Goal: Ask a question

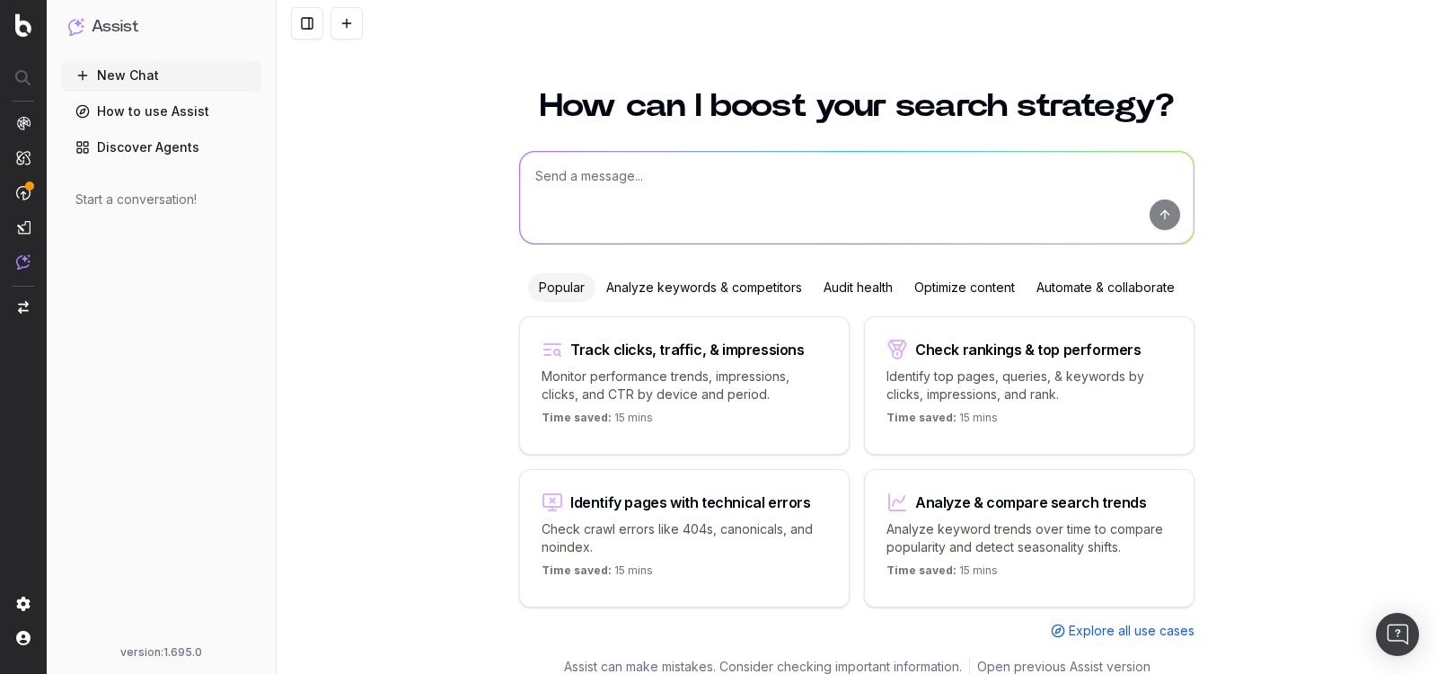
scroll to position [21, 0]
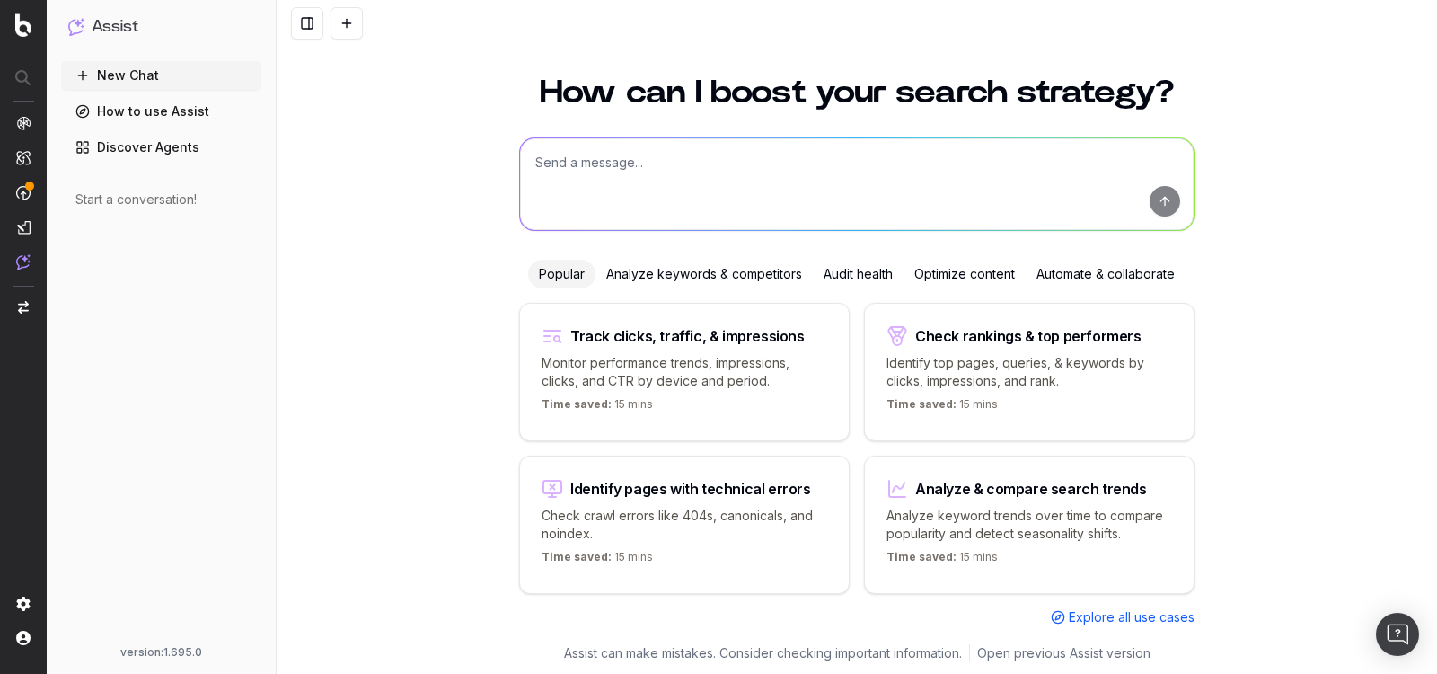
click at [982, 390] on div "Check rankings & top performers Identify top pages, queries, & keywords by clic…" at bounding box center [1029, 372] width 331 height 138
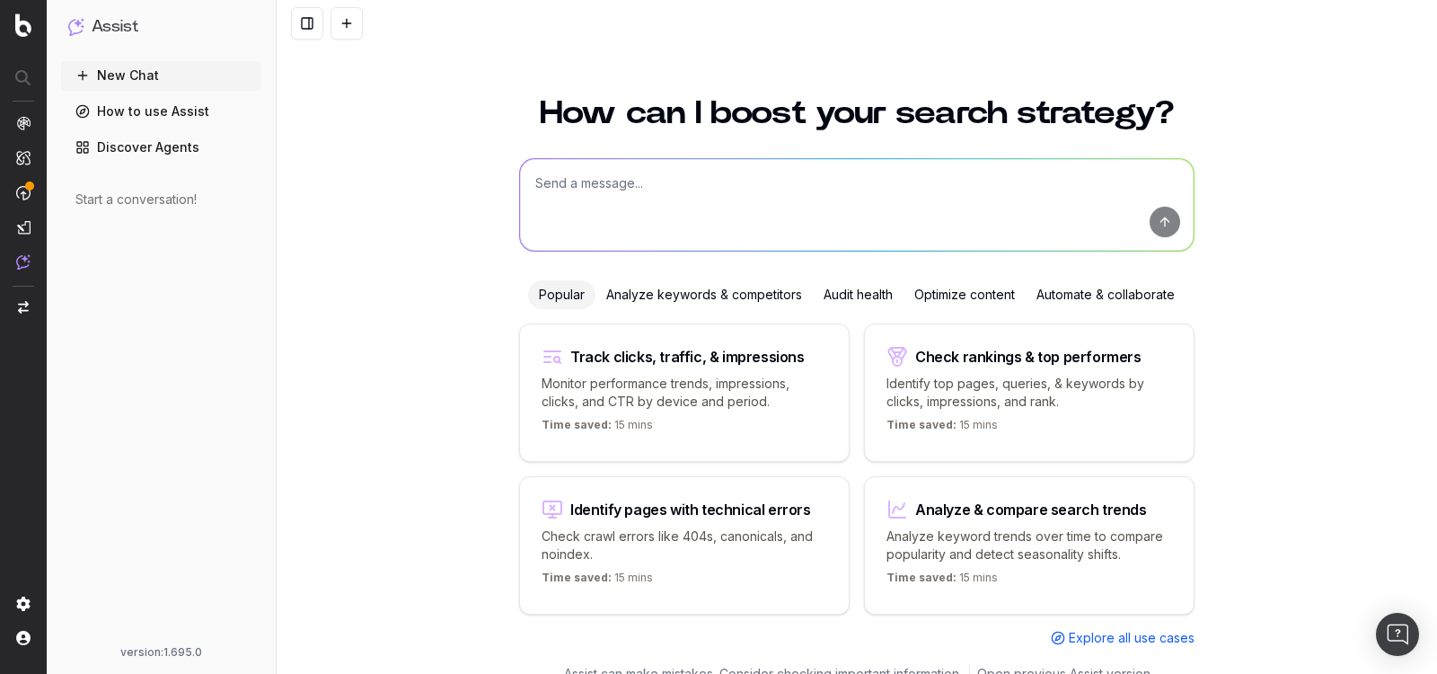
scroll to position [21, 0]
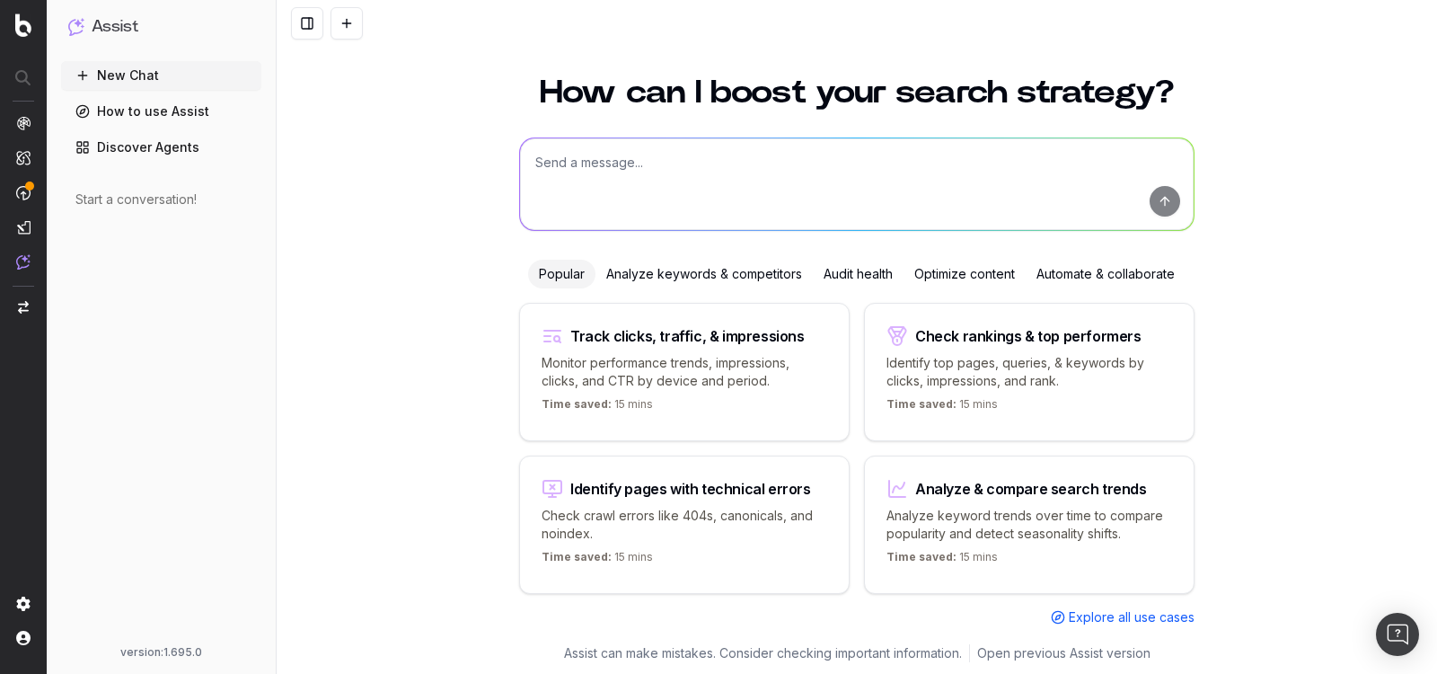
click at [713, 286] on div "Analyze keywords & competitors" at bounding box center [704, 274] width 217 height 29
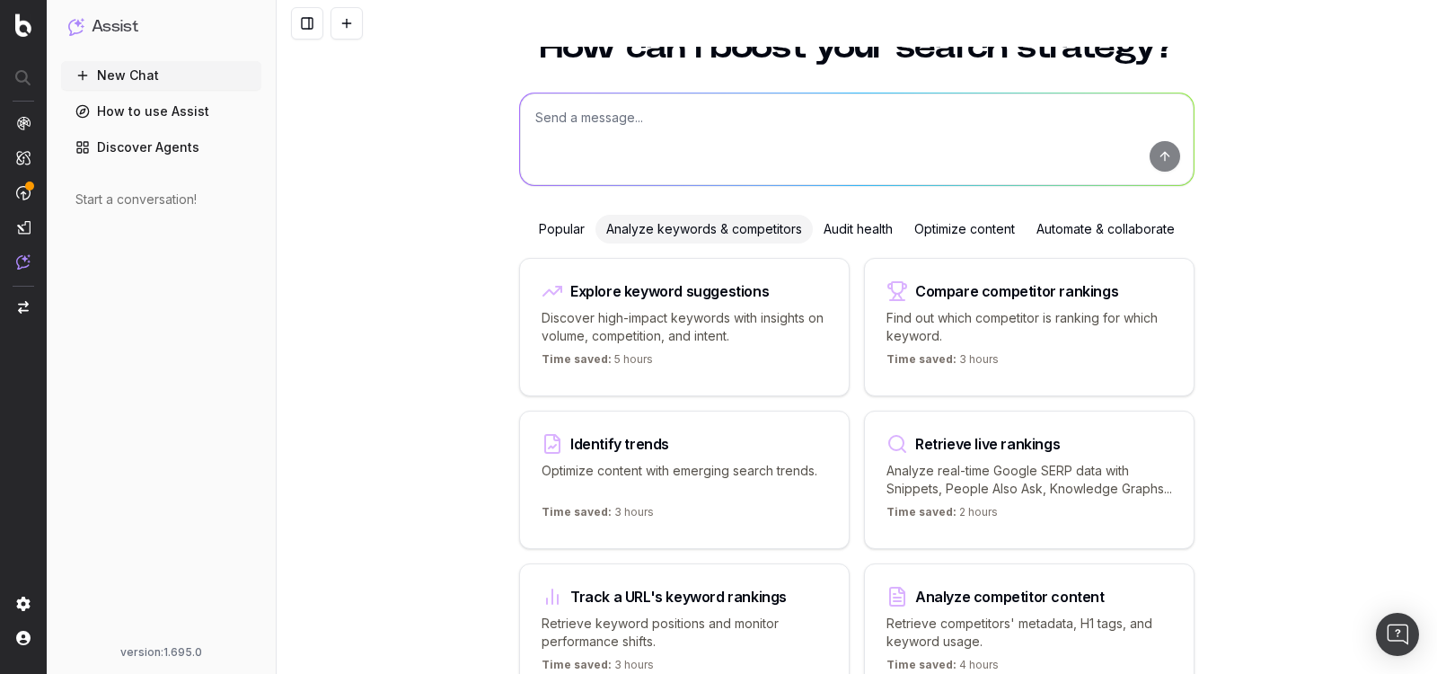
scroll to position [3, 0]
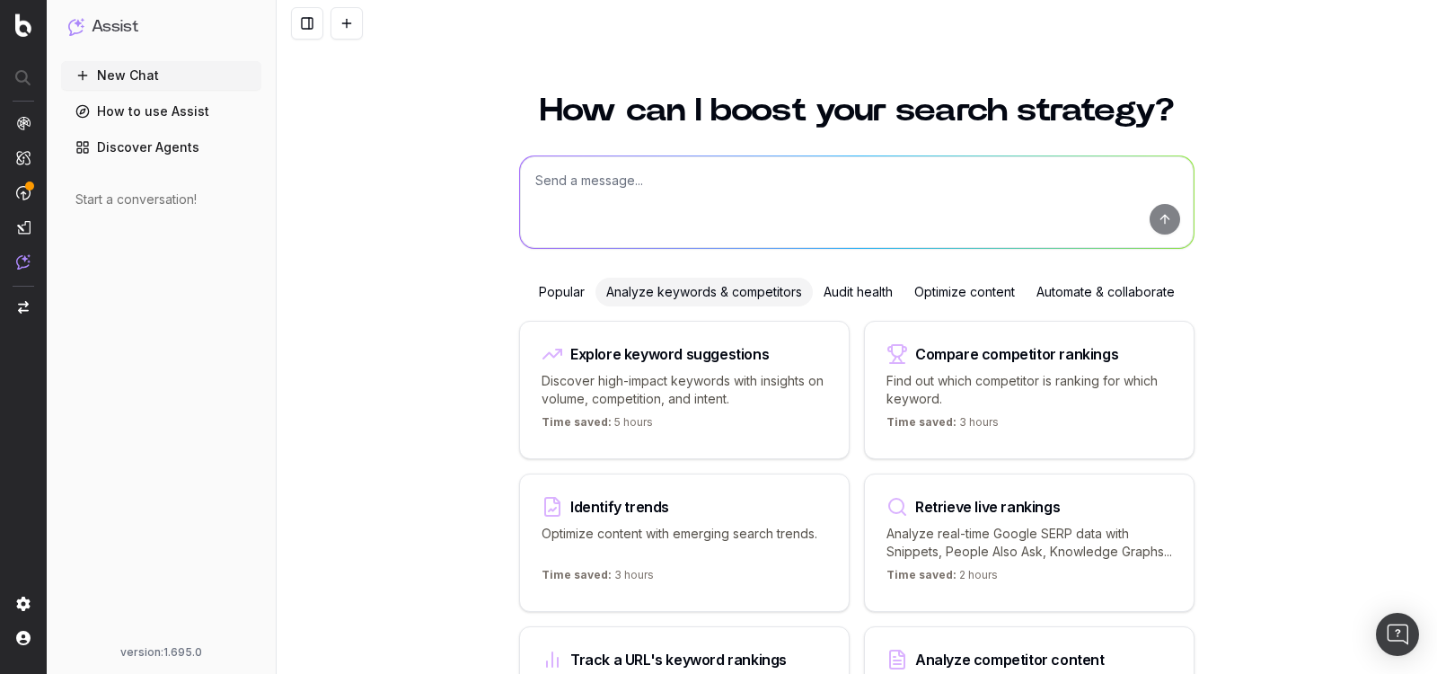
click at [761, 482] on div "Identify trends Optimize content with emerging search trends. Time saved: 3 hou…" at bounding box center [684, 542] width 331 height 138
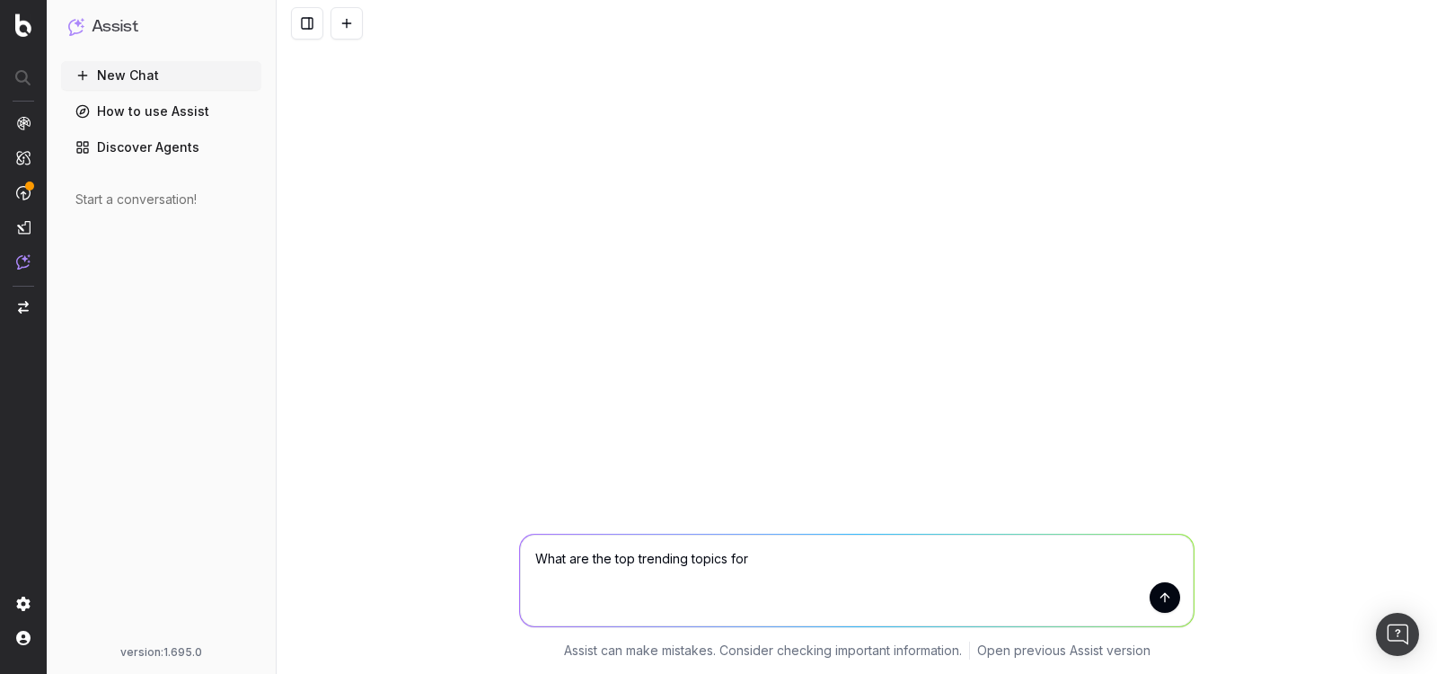
scroll to position [0, 0]
type textarea "What are the top trending topics for params"
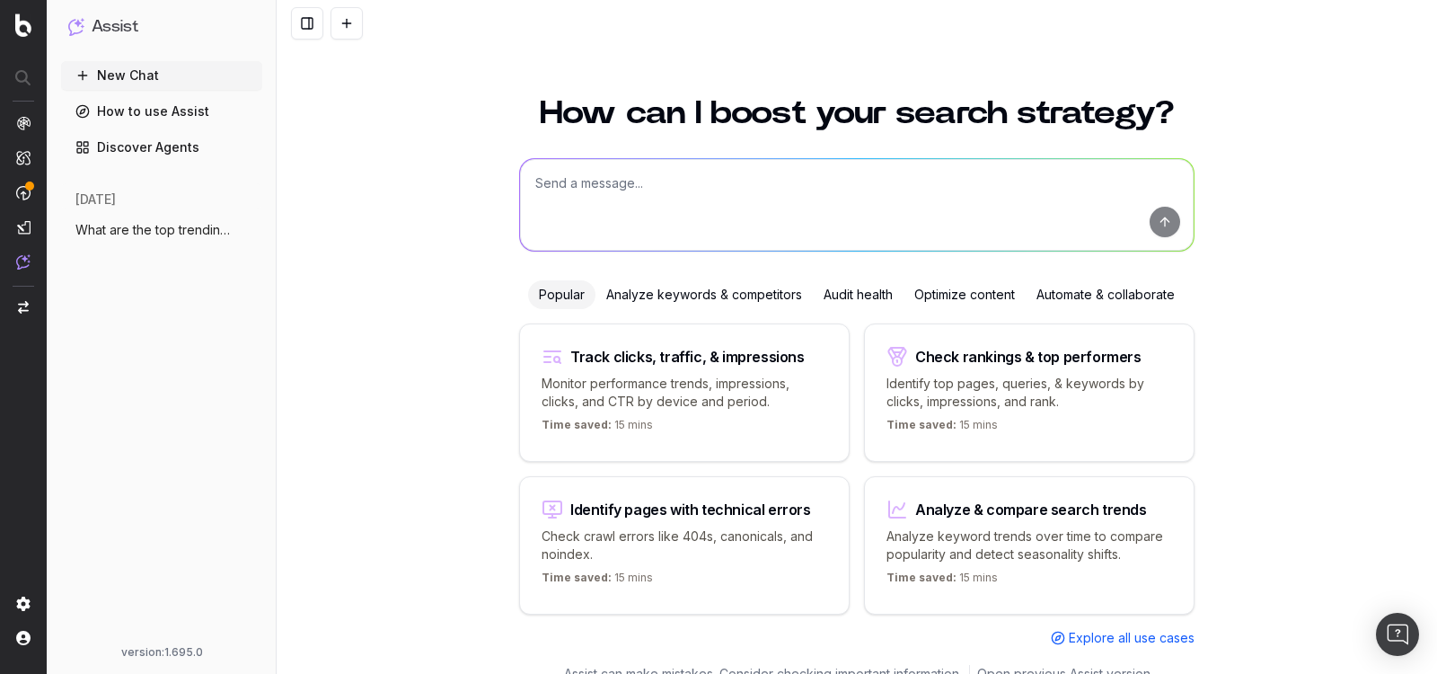
scroll to position [21, 0]
